Goal: Transaction & Acquisition: Purchase product/service

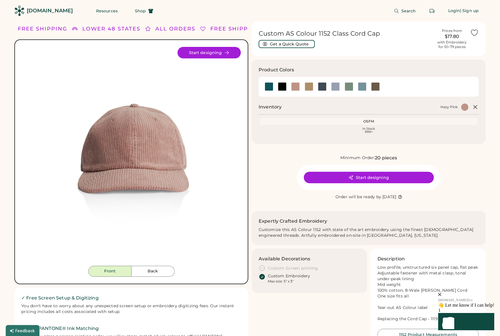
scroll to position [1, 0]
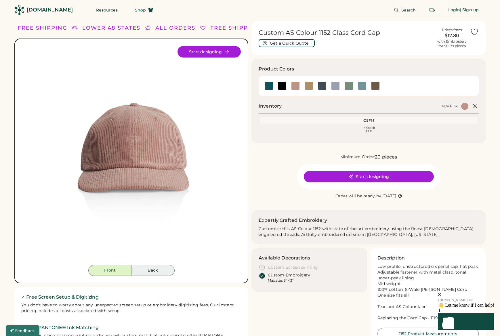
click at [156, 273] on button "Back" at bounding box center [152, 270] width 43 height 11
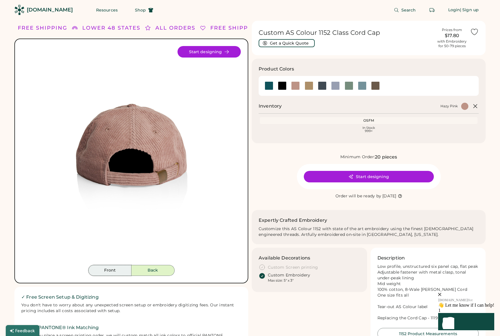
click at [110, 267] on button "Front" at bounding box center [109, 270] width 43 height 11
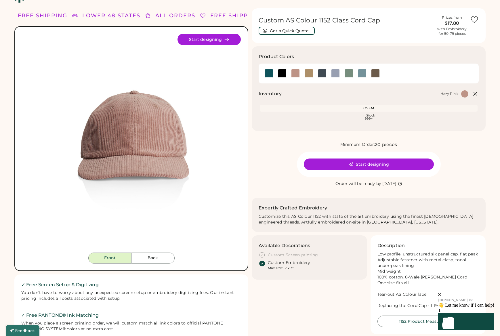
scroll to position [0, 0]
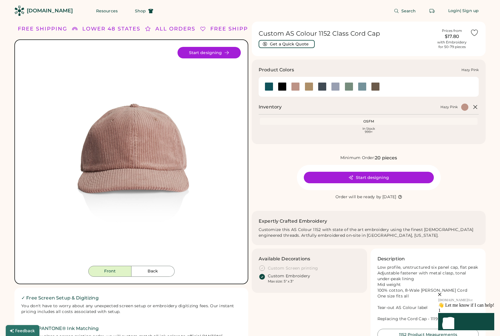
click at [292, 86] on div at bounding box center [295, 86] width 9 height 9
click at [295, 88] on div at bounding box center [295, 86] width 9 height 9
click at [282, 87] on div at bounding box center [282, 86] width 9 height 9
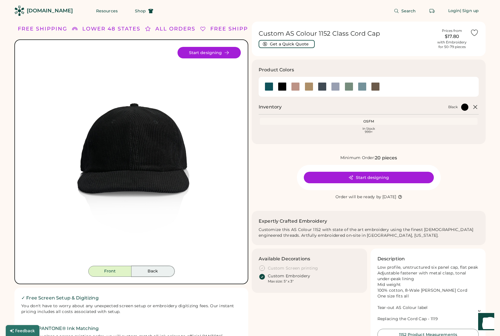
click at [143, 270] on button "Back" at bounding box center [152, 271] width 43 height 11
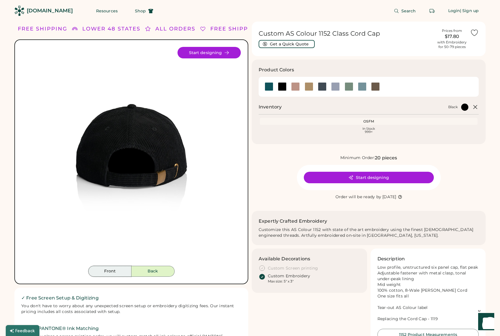
click at [110, 271] on button "Front" at bounding box center [109, 271] width 43 height 11
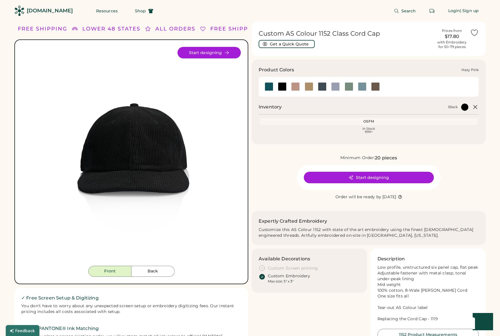
click at [297, 86] on div at bounding box center [295, 86] width 9 height 9
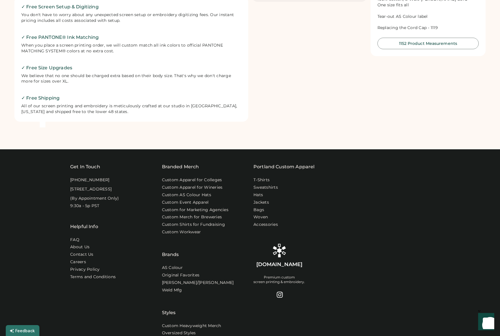
scroll to position [294, 0]
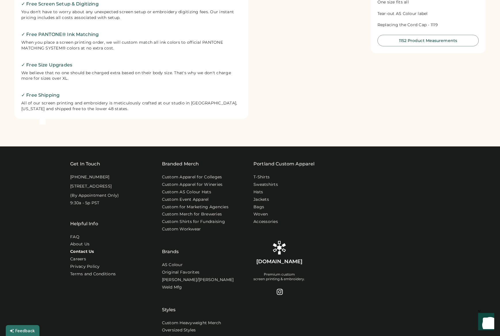
click at [86, 254] on link "Contact Us" at bounding box center [82, 252] width 24 height 6
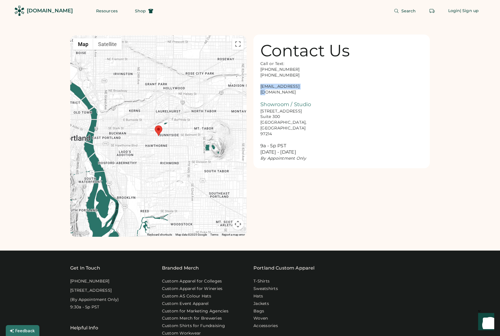
drag, startPoint x: 306, startPoint y: 86, endPoint x: 257, endPoint y: 86, distance: 48.3
click at [257, 86] on div "Contact Us Call or Text: 888-299-3595 503-954-3595 hello@rendered.co Showroom /…" at bounding box center [341, 102] width 176 height 134
copy div "hello@rendered.co"
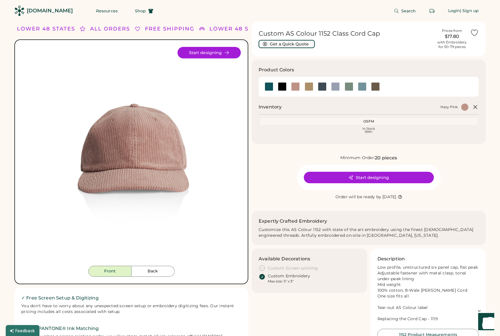
click at [300, 45] on button "Get a Quick Quote" at bounding box center [286, 44] width 56 height 8
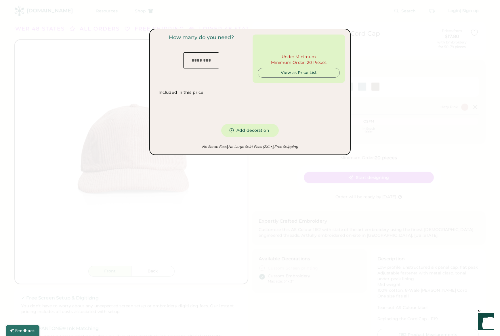
type input "***"
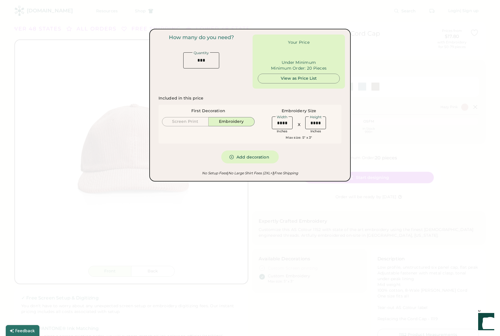
type input "******"
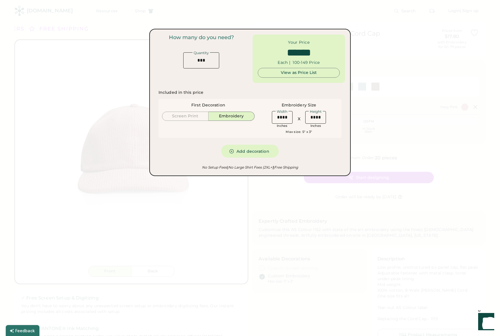
click at [319, 319] on div at bounding box center [250, 168] width 500 height 336
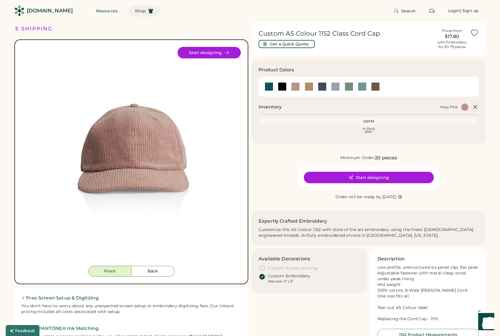
click at [135, 11] on span "Shop" at bounding box center [140, 11] width 11 height 4
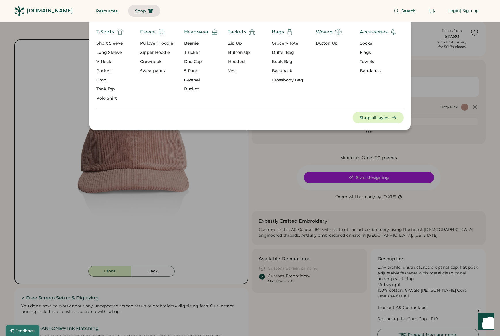
click at [149, 44] on div "Pullover Hoodie" at bounding box center [156, 44] width 33 height 6
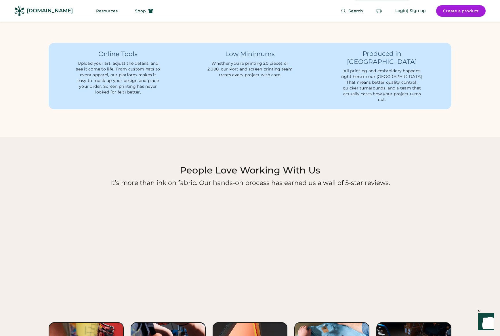
scroll to position [547, 0]
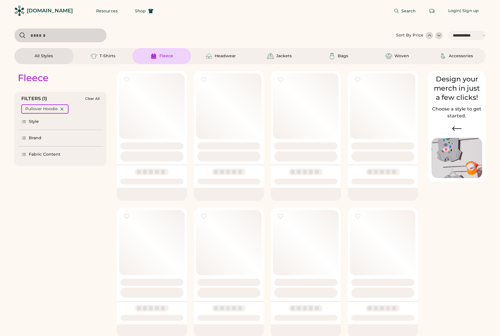
select select "*****"
select select "*"
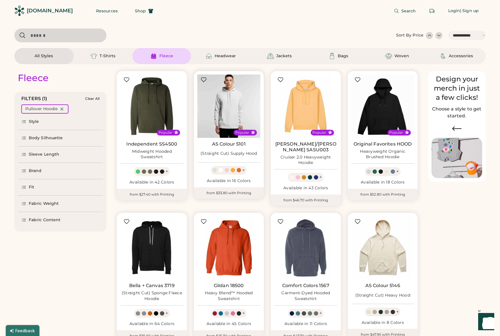
scroll to position [146, 0]
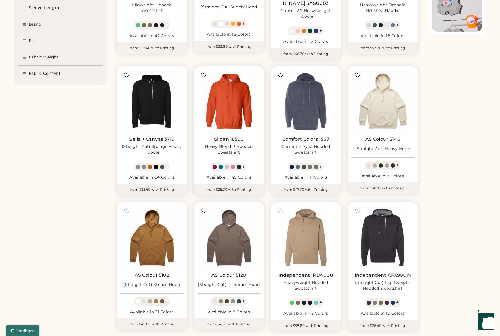
select select "*****"
select select "*"
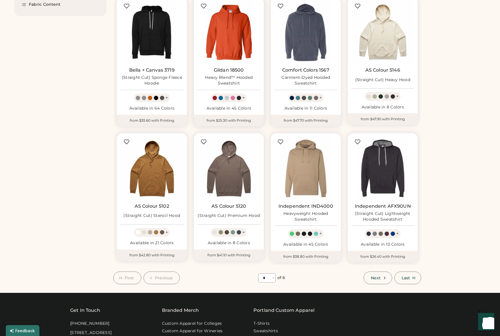
scroll to position [348, 0]
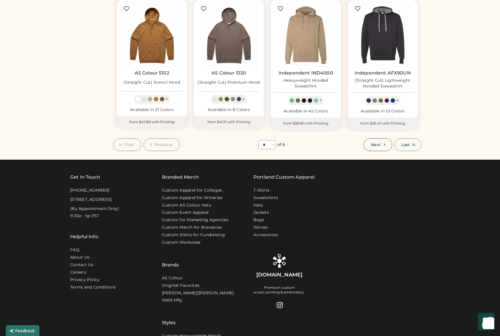
click at [375, 141] on button "Next" at bounding box center [377, 144] width 28 height 13
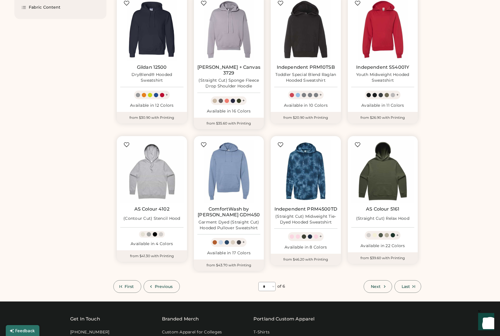
scroll to position [230, 0]
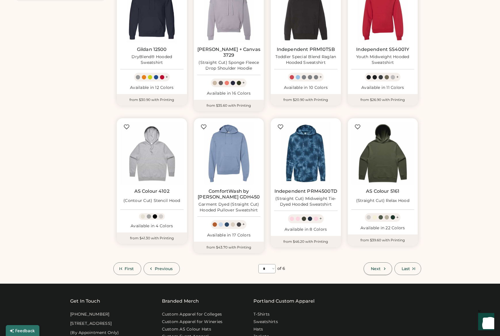
click at [386, 266] on icon at bounding box center [384, 268] width 5 height 5
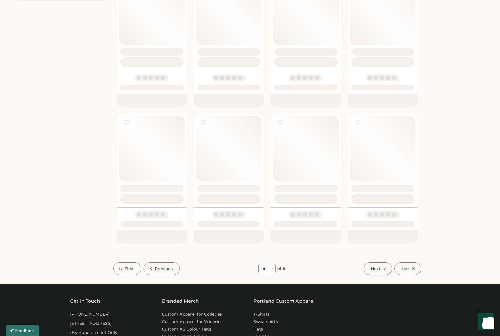
select select "*"
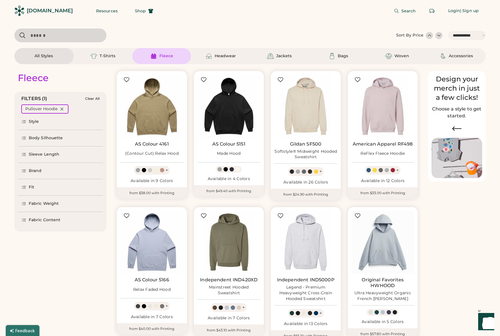
click at [39, 11] on div "[DOMAIN_NAME]" at bounding box center [50, 10] width 46 height 7
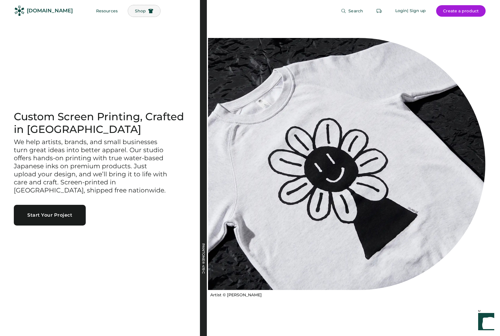
click at [135, 11] on span "Shop" at bounding box center [140, 11] width 11 height 4
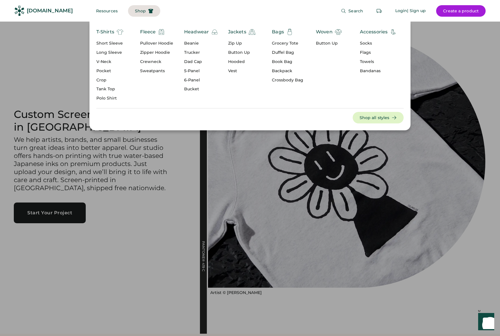
click at [191, 32] on div "Headwear" at bounding box center [196, 31] width 25 height 7
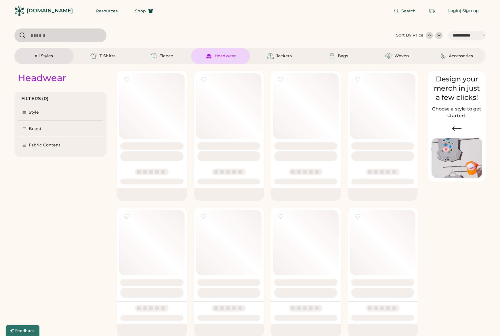
select select "*****"
select select "*"
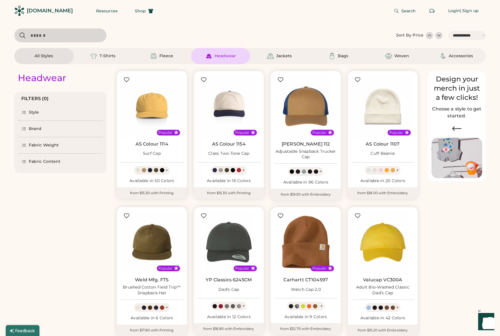
scroll to position [120, 0]
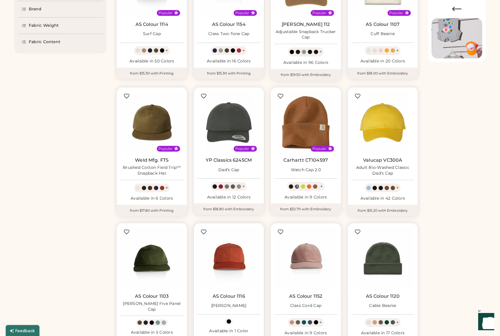
select select "*****"
select select "*"
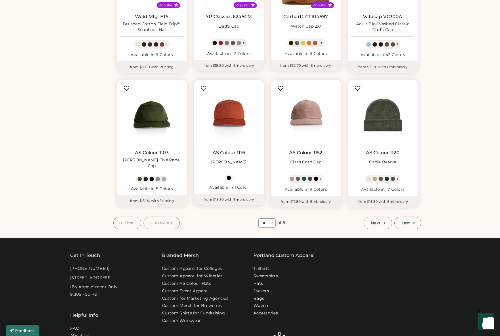
scroll to position [267, 0]
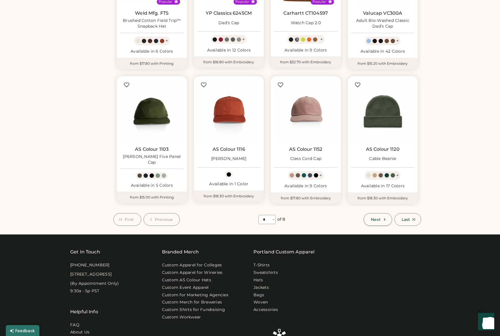
click at [369, 220] on button "Next" at bounding box center [377, 219] width 28 height 13
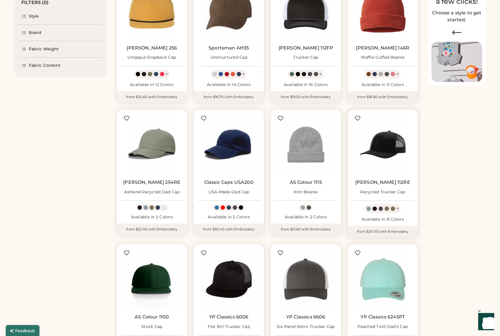
scroll to position [183, 0]
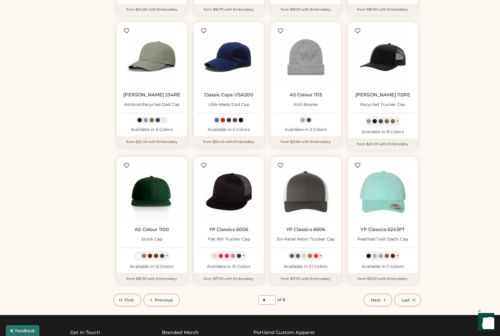
click at [383, 302] on icon at bounding box center [384, 299] width 5 height 5
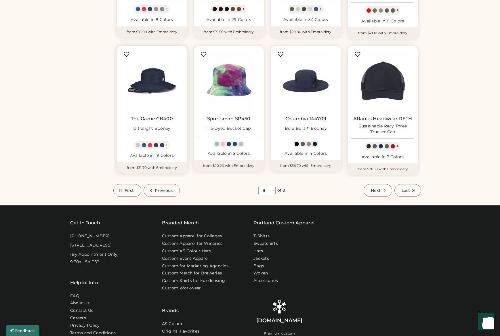
scroll to position [321, 0]
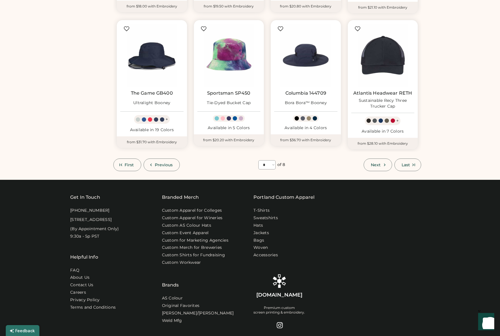
click at [382, 167] on icon at bounding box center [384, 164] width 5 height 5
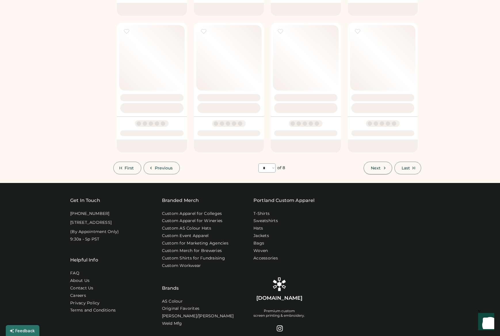
select select "*"
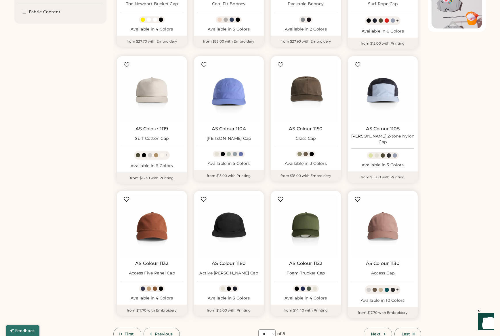
scroll to position [244, 0]
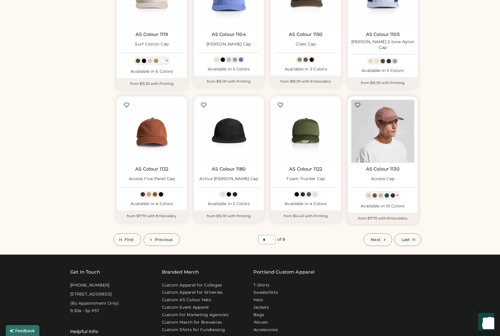
click at [382, 123] on img at bounding box center [382, 131] width 63 height 63
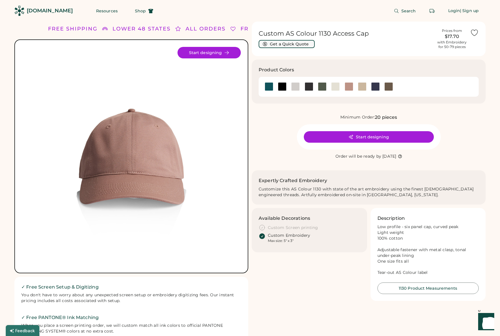
click at [278, 43] on button "Get a Quick Quote" at bounding box center [286, 44] width 56 height 8
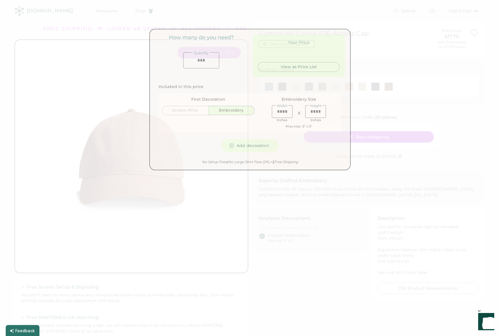
type input "******"
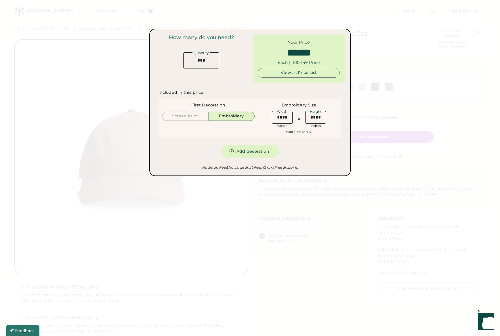
click at [269, 305] on div at bounding box center [250, 168] width 500 height 336
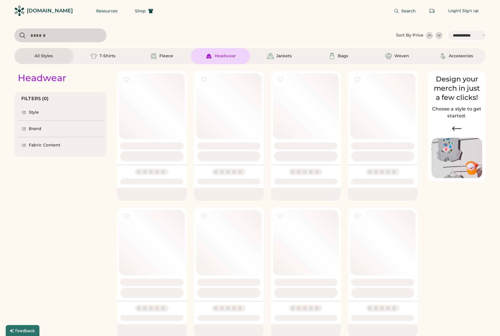
select select "*****"
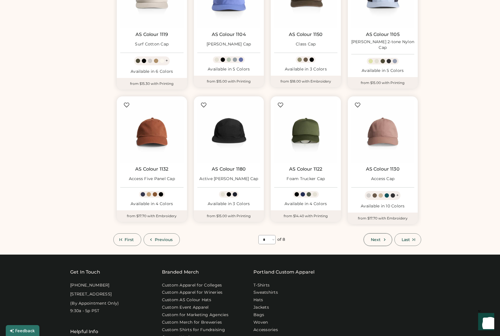
click at [383, 239] on icon at bounding box center [384, 239] width 5 height 5
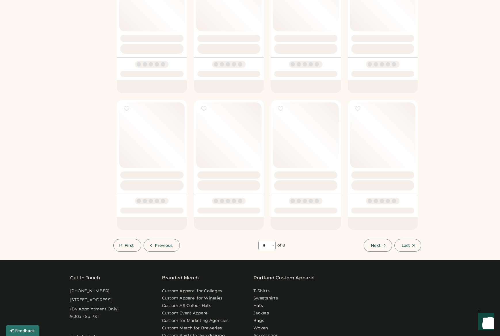
select select "*"
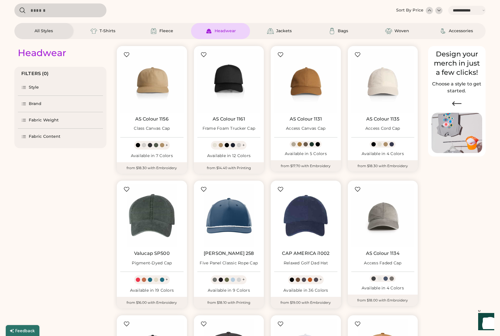
click at [306, 208] on img at bounding box center [305, 215] width 63 height 63
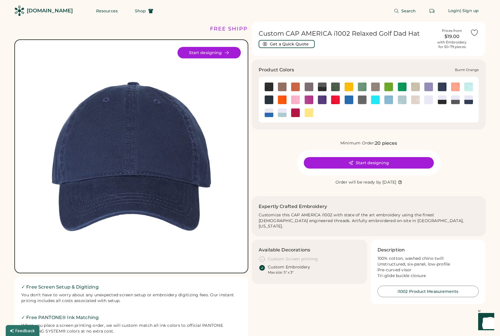
click at [297, 85] on img at bounding box center [295, 87] width 9 height 9
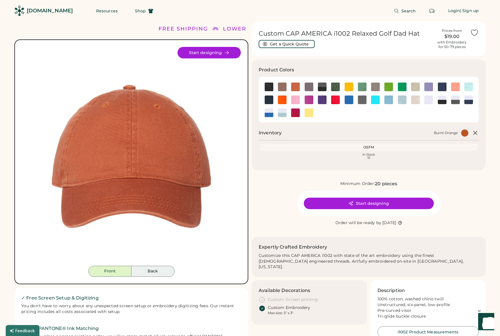
click at [147, 265] on div "Front Back" at bounding box center [131, 162] width 219 height 230
click at [149, 272] on button "Back" at bounding box center [152, 271] width 43 height 11
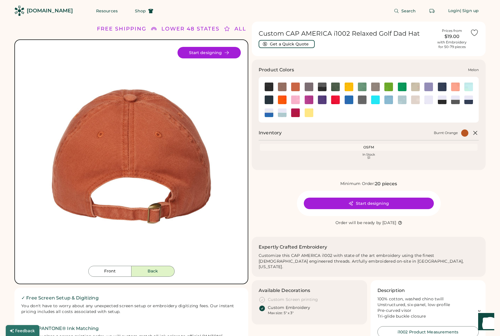
click at [453, 89] on img at bounding box center [455, 87] width 9 height 9
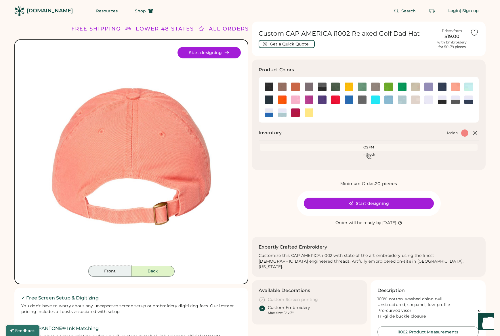
click at [117, 269] on button "Front" at bounding box center [109, 271] width 43 height 11
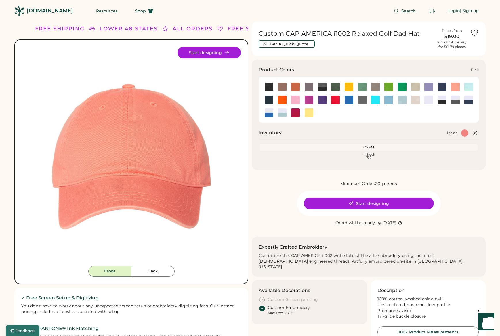
click at [292, 101] on img at bounding box center [295, 99] width 9 height 9
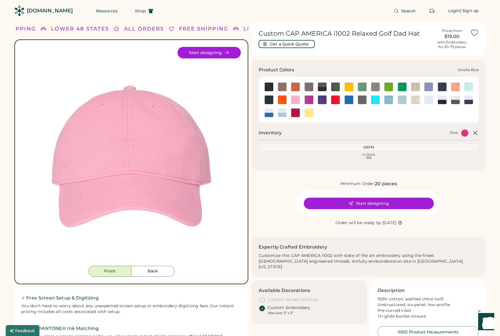
click at [398, 100] on img at bounding box center [402, 99] width 9 height 9
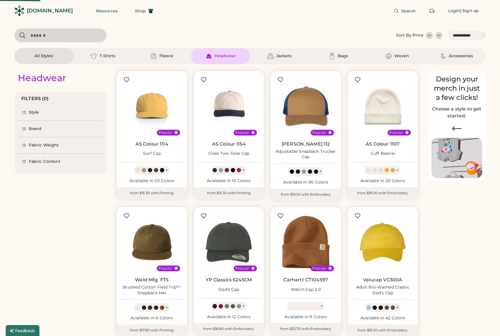
select select "*****"
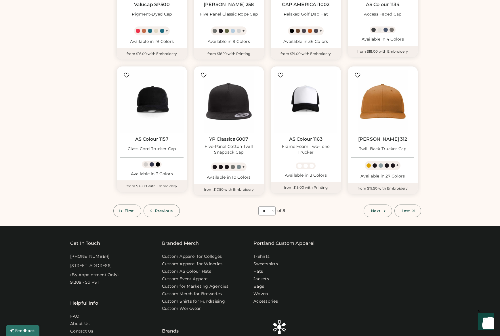
scroll to position [300, 0]
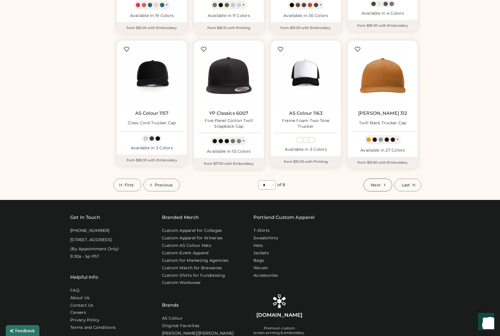
click at [374, 183] on span "Next" at bounding box center [376, 185] width 10 height 4
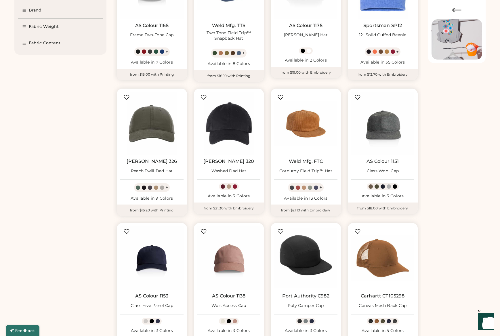
scroll to position [207, 0]
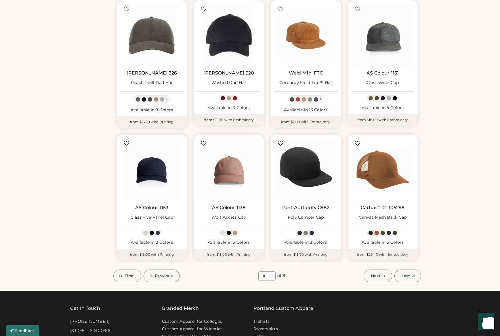
click at [382, 276] on icon at bounding box center [384, 275] width 5 height 5
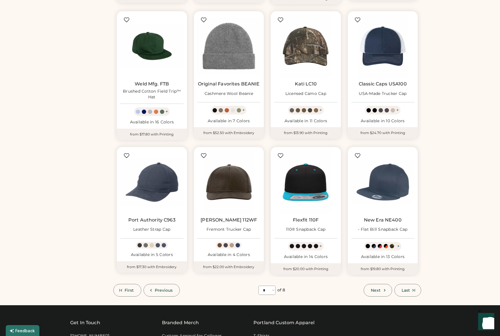
scroll to position [219, 0]
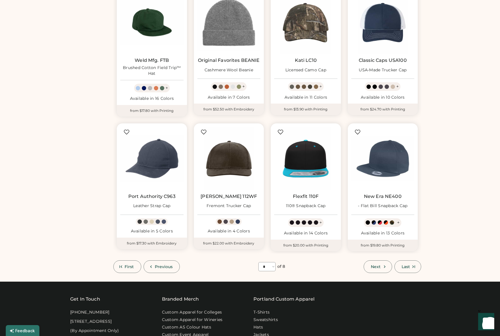
click at [384, 267] on icon at bounding box center [384, 266] width 5 height 5
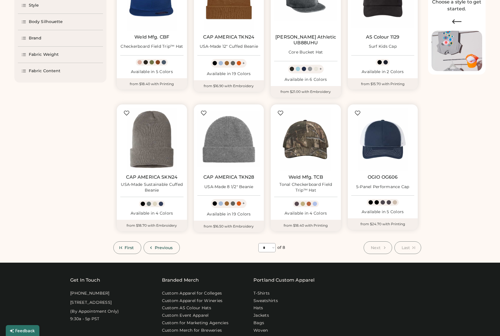
scroll to position [25, 0]
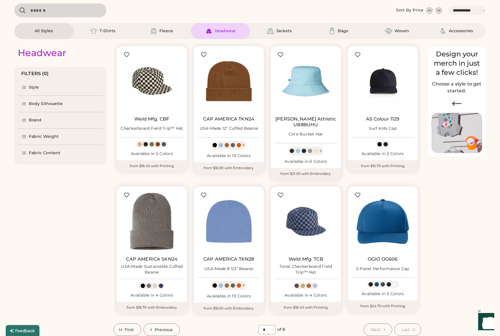
click at [38, 33] on div "All Styles" at bounding box center [44, 31] width 18 height 6
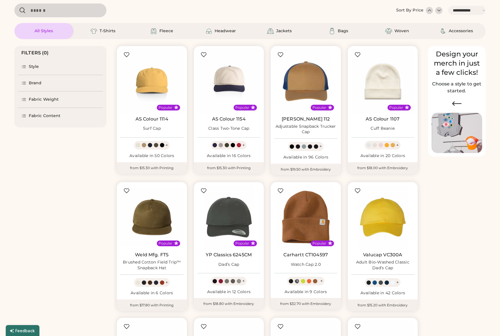
select select "*"
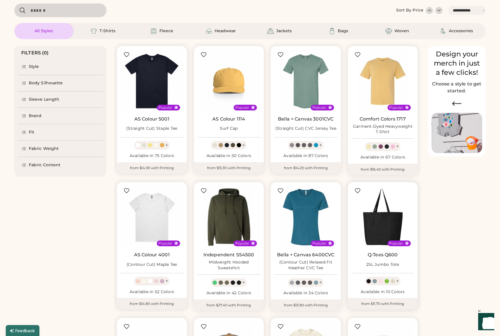
click at [375, 221] on img at bounding box center [382, 216] width 63 height 63
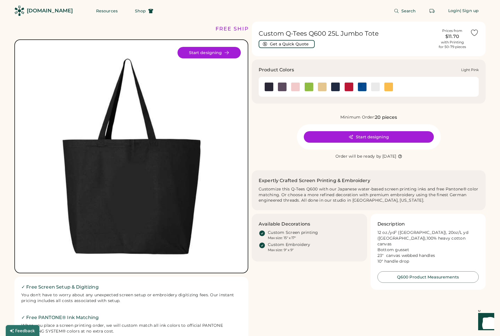
click at [294, 87] on img at bounding box center [295, 87] width 9 height 9
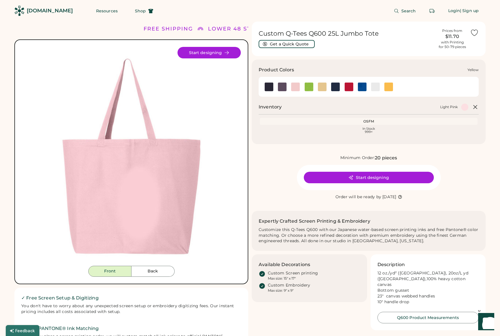
click at [385, 88] on img at bounding box center [388, 87] width 9 height 9
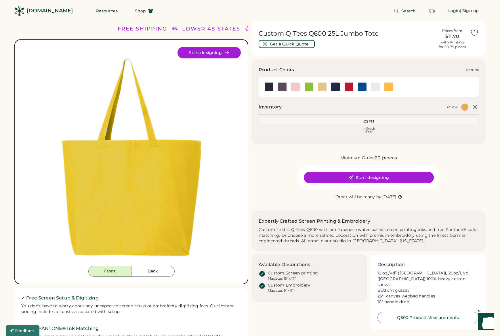
click at [321, 88] on img at bounding box center [322, 87] width 9 height 9
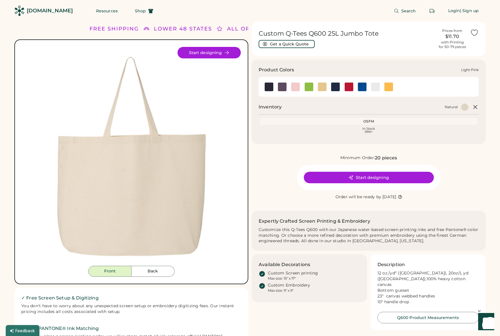
click at [294, 90] on img at bounding box center [295, 87] width 9 height 9
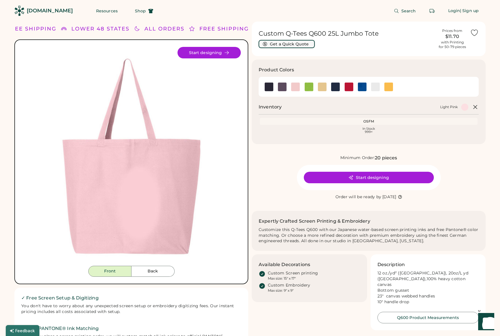
click at [282, 45] on button "Get a Quick Quote" at bounding box center [286, 44] width 56 height 8
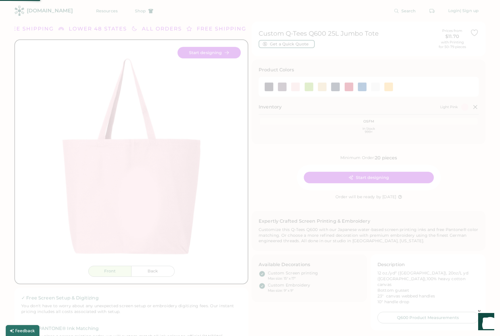
type input "******"
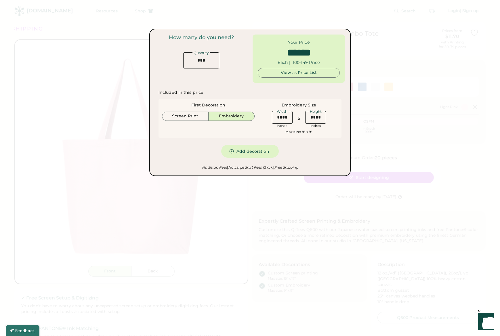
click at [80, 98] on div at bounding box center [250, 168] width 500 height 336
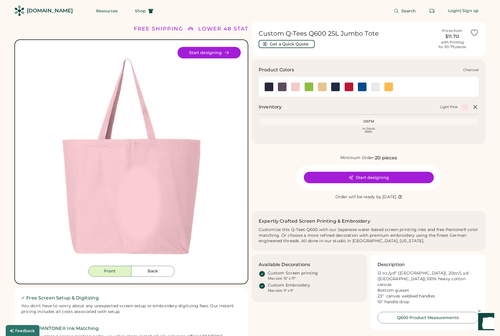
click at [283, 89] on img at bounding box center [282, 87] width 9 height 9
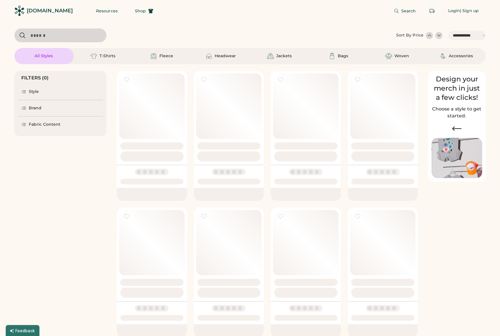
select select "*****"
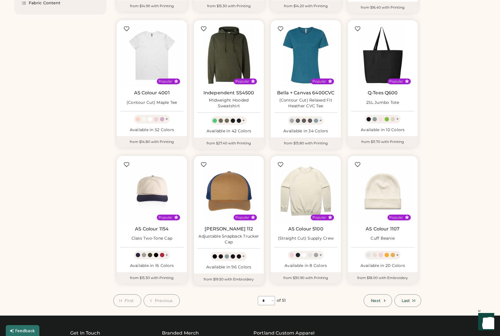
scroll to position [202, 0]
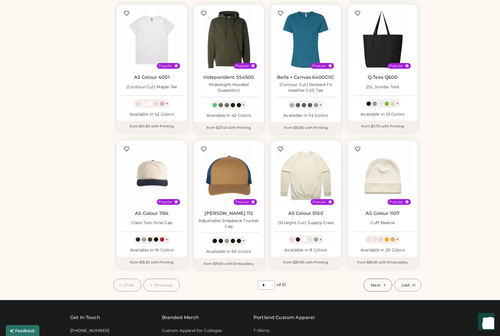
click at [368, 287] on button "Next" at bounding box center [377, 285] width 28 height 13
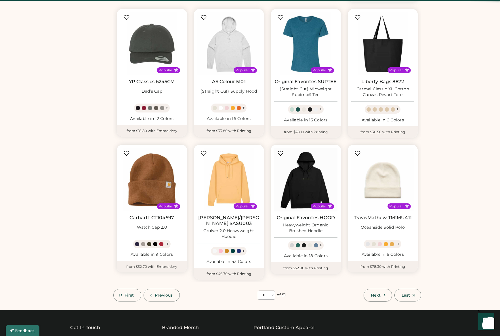
scroll to position [25, 0]
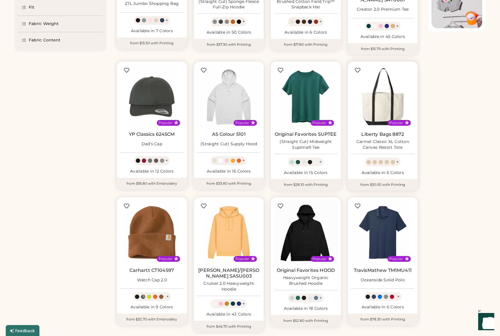
scroll to position [174, 0]
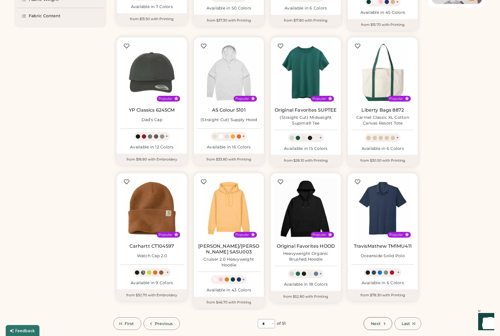
click at [380, 317] on button "Next" at bounding box center [377, 323] width 28 height 13
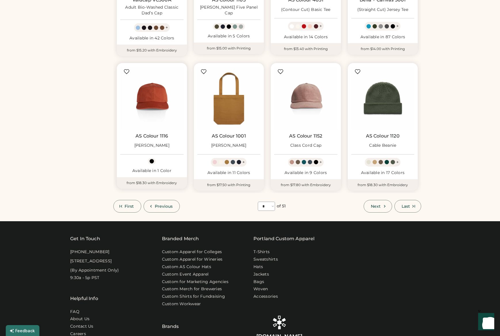
scroll to position [278, 0]
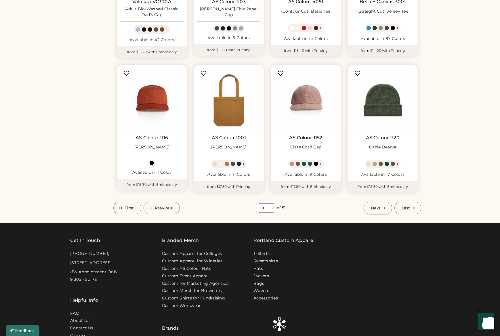
click at [373, 209] on span "Next" at bounding box center [376, 208] width 10 height 4
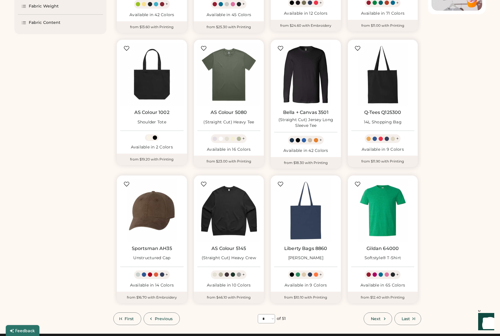
scroll to position [183, 0]
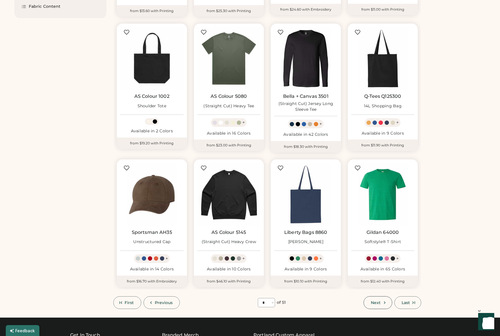
click at [377, 302] on span "Next" at bounding box center [376, 302] width 10 height 4
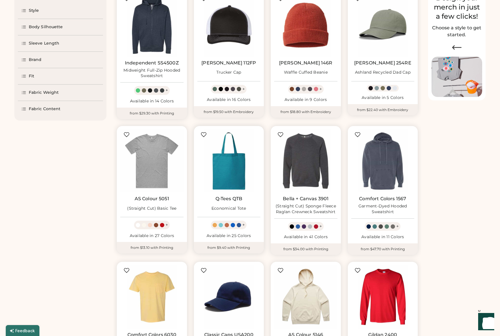
scroll to position [187, 0]
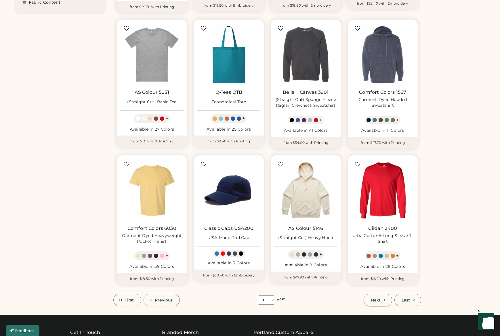
click at [375, 302] on button "Next" at bounding box center [377, 300] width 28 height 13
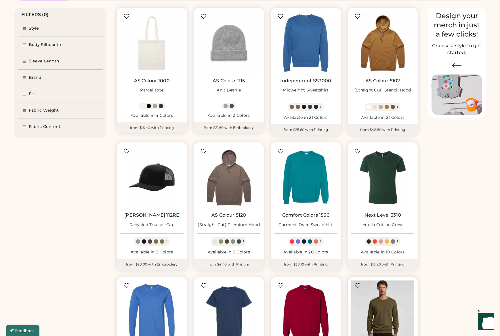
scroll to position [175, 0]
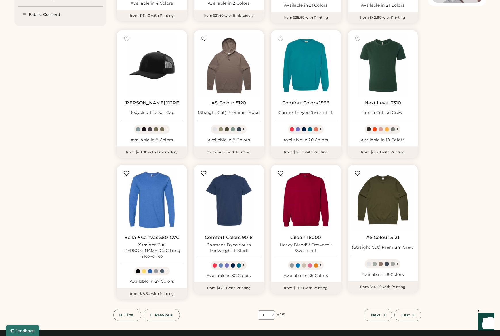
click at [378, 313] on button "Next" at bounding box center [377, 314] width 28 height 13
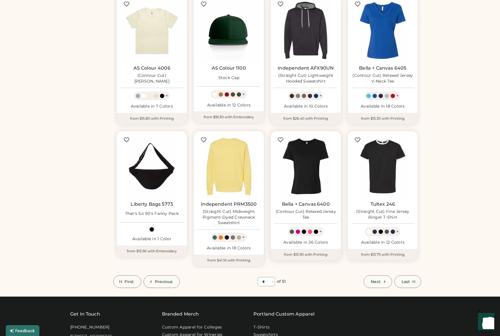
scroll to position [254, 0]
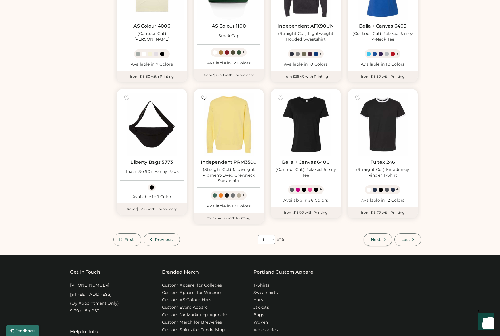
click at [379, 244] on button "Next" at bounding box center [377, 239] width 28 height 13
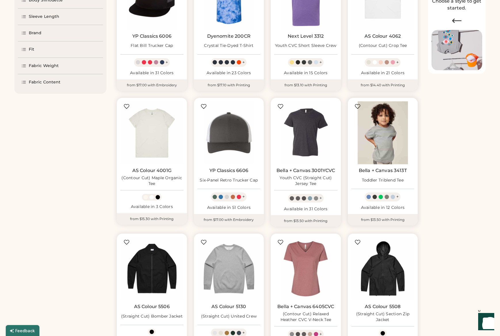
scroll to position [216, 0]
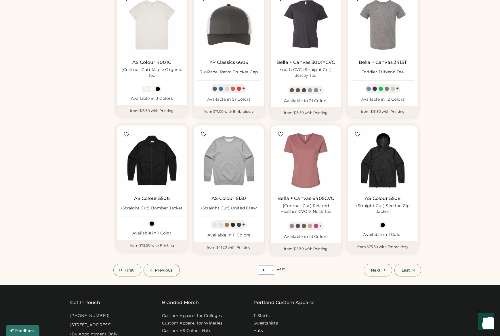
click at [382, 267] on icon at bounding box center [384, 269] width 5 height 5
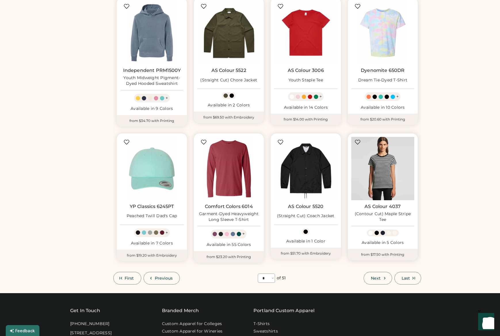
scroll to position [223, 0]
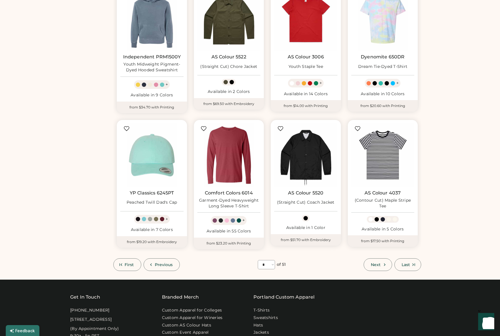
click at [382, 265] on icon at bounding box center [384, 264] width 5 height 5
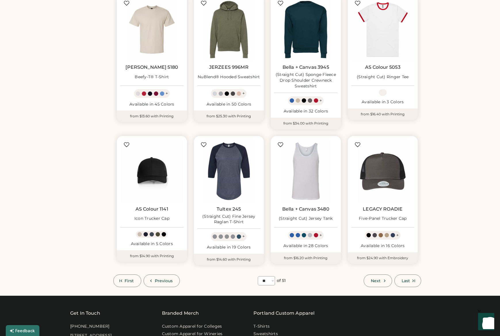
scroll to position [267, 0]
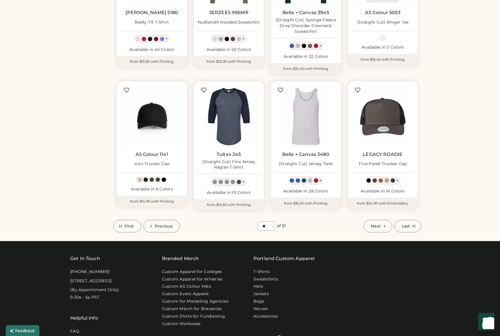
click at [377, 227] on span "Next" at bounding box center [376, 226] width 10 height 4
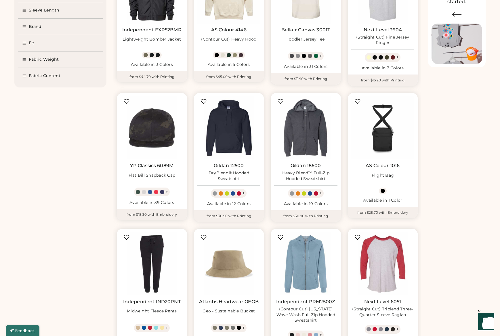
scroll to position [263, 0]
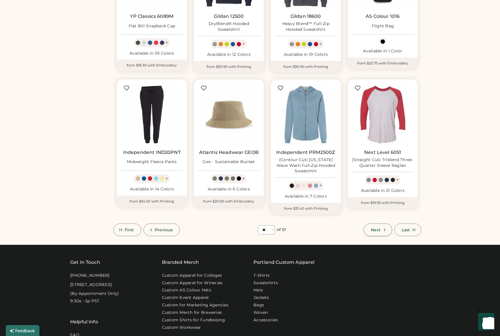
click at [379, 229] on span "Next" at bounding box center [376, 230] width 10 height 4
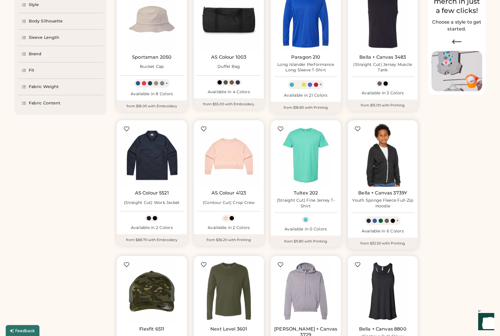
scroll to position [255, 0]
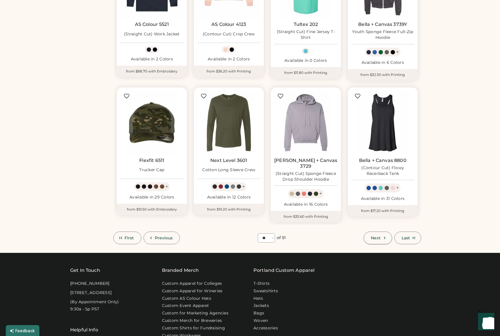
click at [383, 235] on icon at bounding box center [384, 237] width 5 height 5
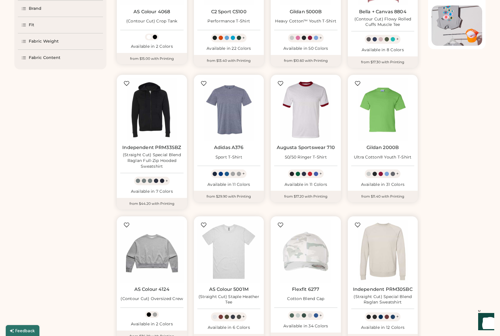
scroll to position [234, 0]
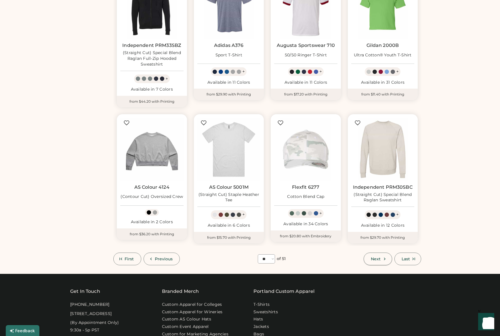
click at [380, 260] on span "Next" at bounding box center [376, 259] width 10 height 4
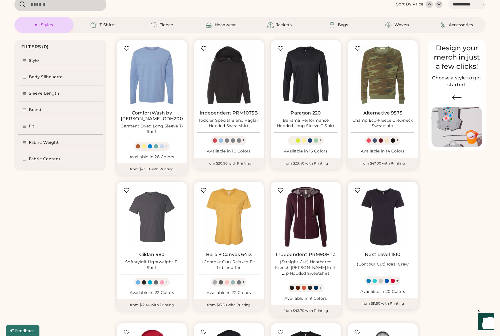
scroll to position [293, 0]
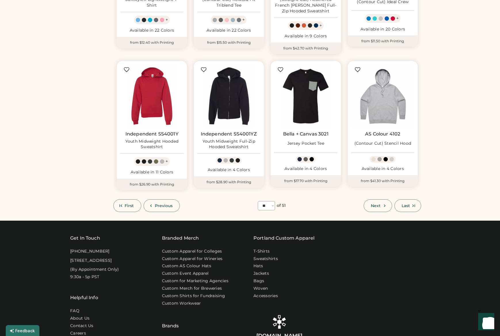
click at [380, 208] on button "Next" at bounding box center [377, 205] width 28 height 13
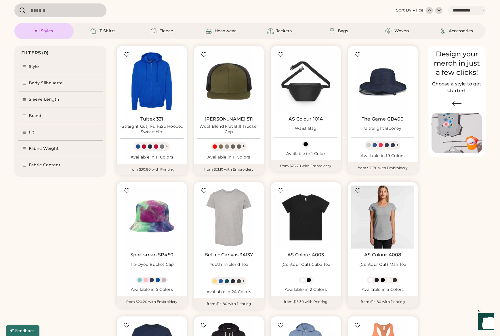
scroll to position [228, 0]
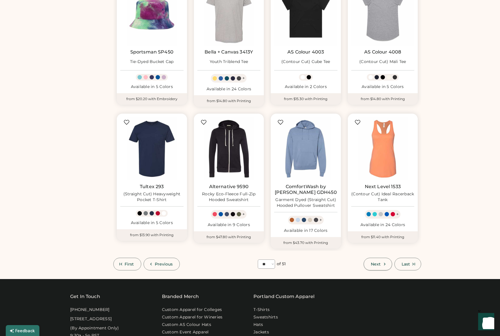
click at [374, 265] on span "Next" at bounding box center [376, 264] width 10 height 4
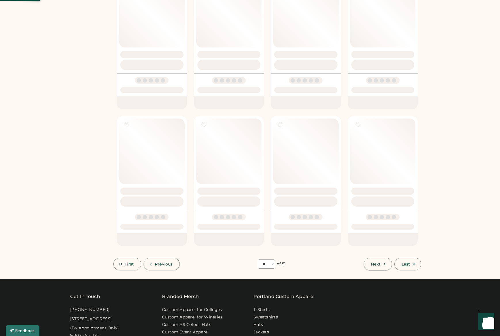
select select "**"
